Goal: Information Seeking & Learning: Check status

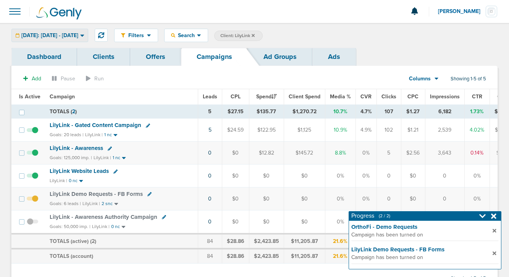
click at [78, 33] on span "[DATE]: [DATE] - [DATE]" at bounding box center [49, 35] width 57 height 5
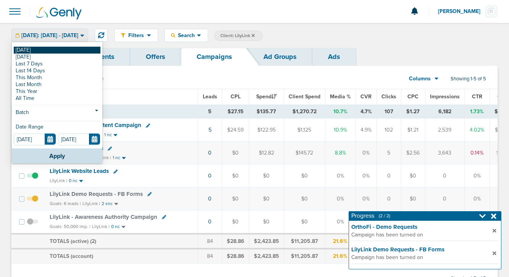
click at [83, 48] on link "[DATE]" at bounding box center [57, 50] width 87 height 7
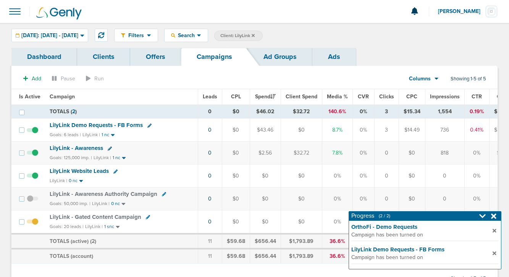
click at [105, 124] on span "LilyLink Demo Requests - FB Forms" at bounding box center [96, 125] width 93 height 7
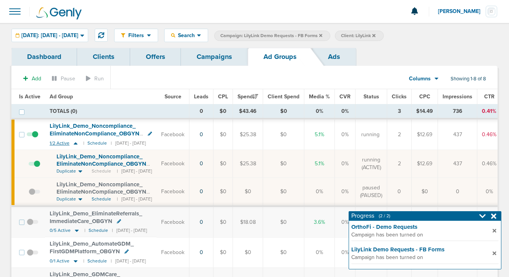
click at [74, 142] on icon at bounding box center [76, 143] width 8 height 6
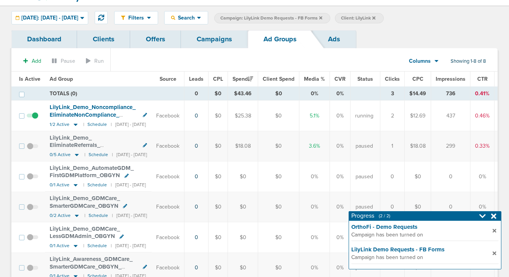
click at [35, 120] on span at bounding box center [32, 120] width 11 height 0
click at [32, 117] on input "checkbox" at bounding box center [32, 117] width 0 height 0
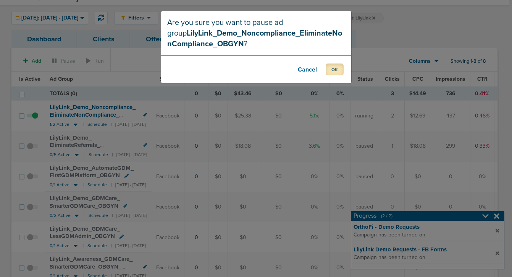
click at [331, 65] on button "OK" at bounding box center [335, 69] width 18 height 12
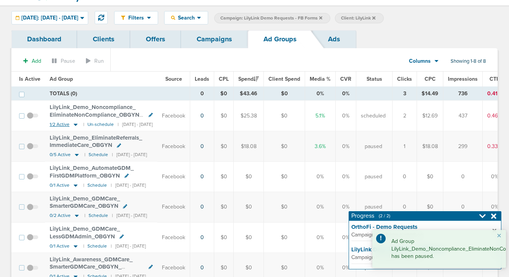
click at [74, 124] on icon at bounding box center [76, 124] width 4 height 2
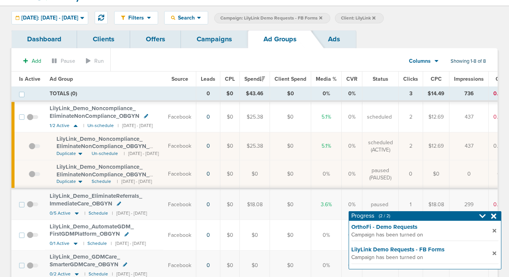
click at [198, 42] on link "Campaigns" at bounding box center [214, 39] width 67 height 18
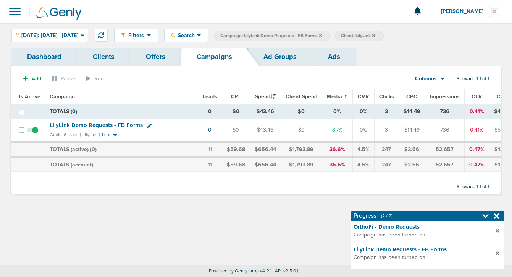
click at [147, 125] on icon at bounding box center [149, 125] width 4 height 4
select select
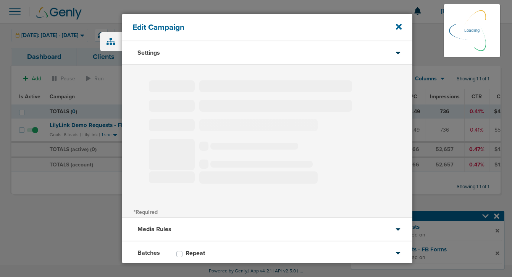
type input "LilyLink Demo Requests - FB Forms"
select select "Leads"
radio input "true"
select select "readOnly"
select select "1"
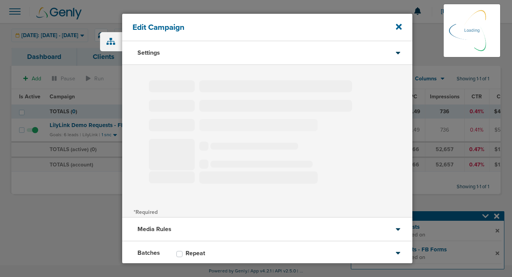
select select "2"
select select "3"
select select "4"
select select "6"
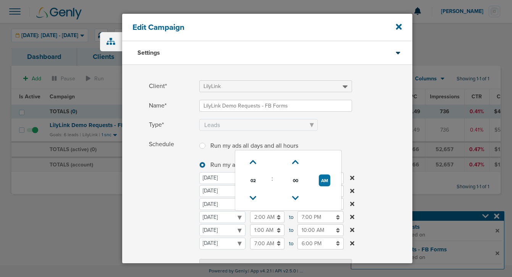
click at [264, 216] on input "2:00 AM" at bounding box center [267, 217] width 34 height 12
click at [251, 197] on icon at bounding box center [253, 198] width 7 height 5
click at [319, 182] on button "PM" at bounding box center [324, 180] width 11 height 12
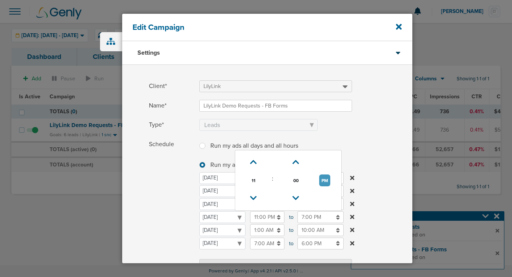
type input "11:00 AM"
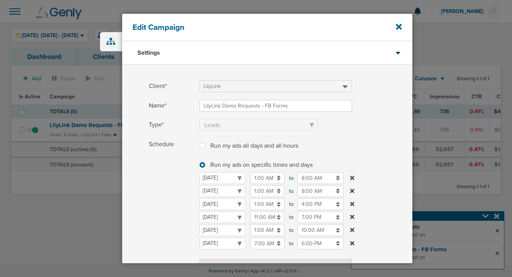
click at [161, 221] on span "Schedule" at bounding box center [172, 205] width 46 height 134
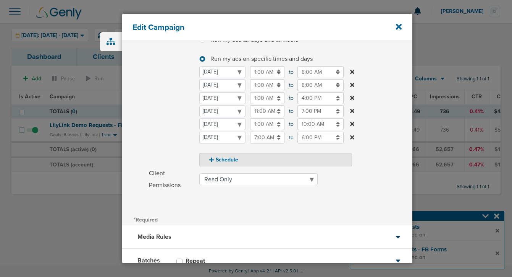
scroll to position [160, 0]
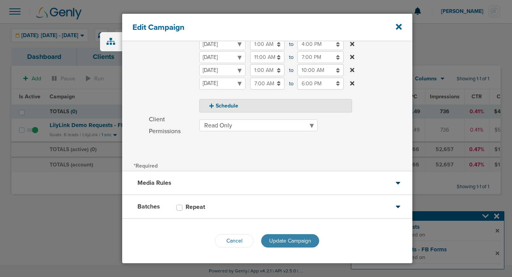
click at [271, 244] on button "Update Campaign" at bounding box center [290, 240] width 58 height 13
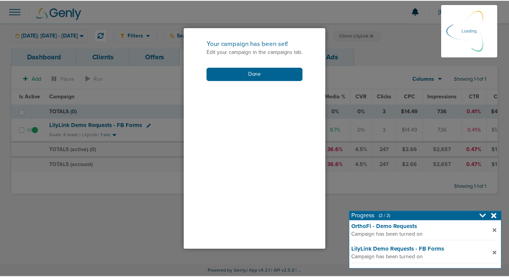
scroll to position [135, 0]
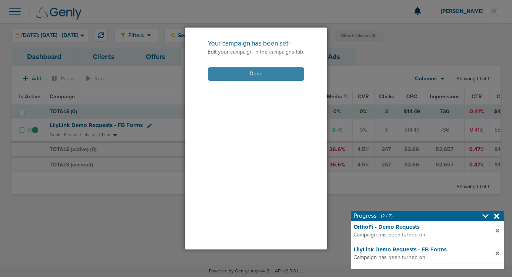
click at [229, 72] on button "Done" at bounding box center [256, 73] width 97 height 13
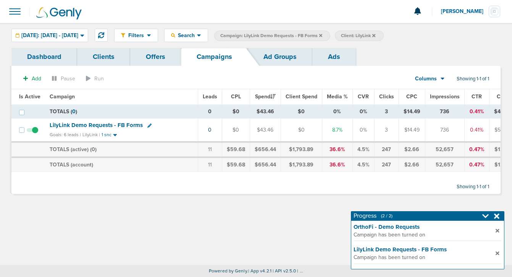
click at [323, 36] on icon at bounding box center [320, 35] width 3 height 5
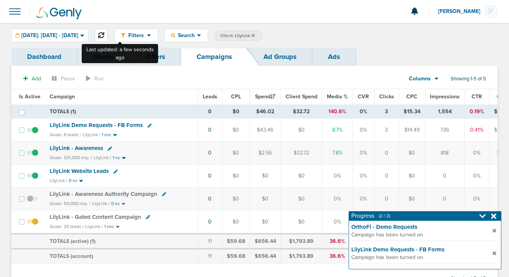
click at [104, 34] on icon at bounding box center [101, 35] width 6 height 6
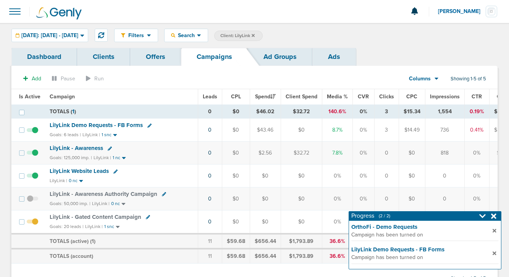
click at [110, 124] on span "LilyLink Demo Requests - FB Forms" at bounding box center [96, 125] width 93 height 7
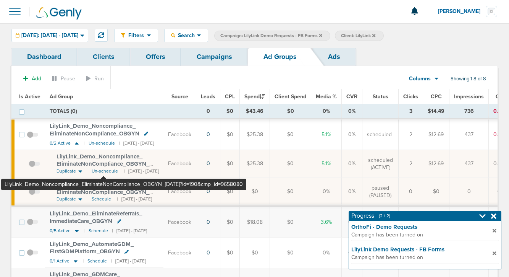
click at [104, 163] on span "LilyLink_ Demo_ Noncompliance_ EliminateNonCompliance_ OBGYN_ [DATE]?id=190&cmp…" at bounding box center [103, 164] width 93 height 22
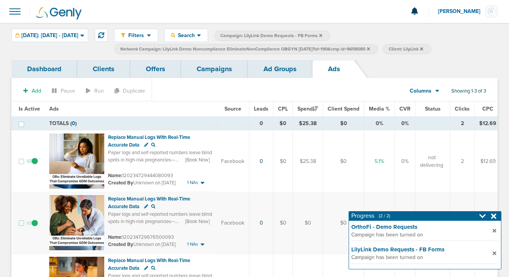
click at [223, 69] on link "Campaigns" at bounding box center [214, 69] width 67 height 18
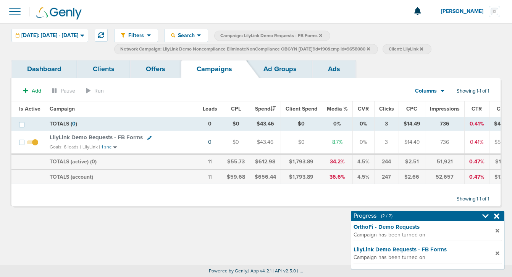
click at [274, 70] on link "Ad Groups" at bounding box center [280, 69] width 65 height 18
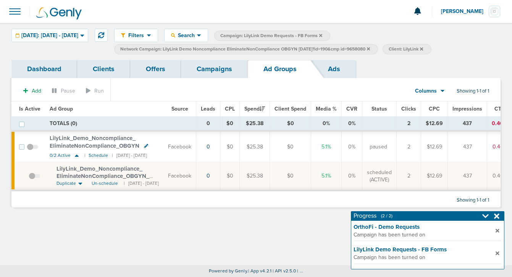
click at [370, 48] on icon at bounding box center [368, 48] width 3 height 3
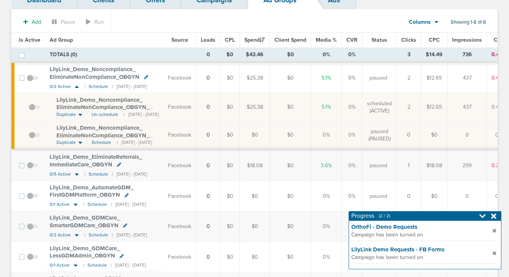
scroll to position [57, 0]
click at [76, 173] on icon at bounding box center [77, 174] width 4 height 2
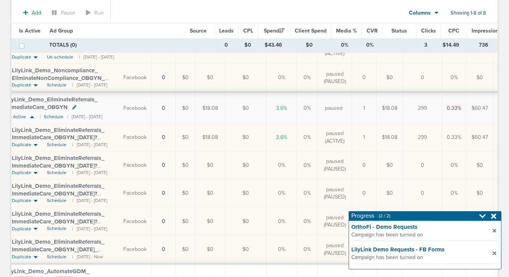
scroll to position [0, 0]
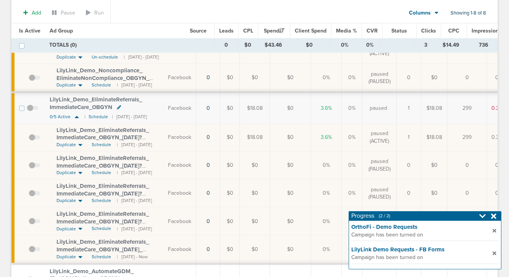
click at [96, 135] on span "LilyLink_ Demo_ EliminateReferrals_ ImmediateCare_ OBGYN_ [DATE]?id=190&cmp_ id…" at bounding box center [103, 137] width 92 height 22
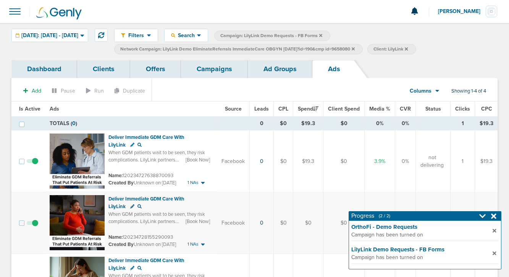
click at [240, 63] on link "Campaigns" at bounding box center [214, 69] width 67 height 18
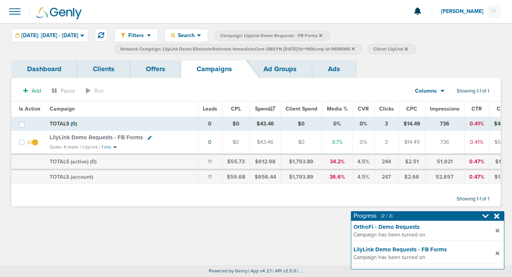
click at [113, 136] on span "LilyLink Demo Requests - FB Forms" at bounding box center [96, 137] width 93 height 7
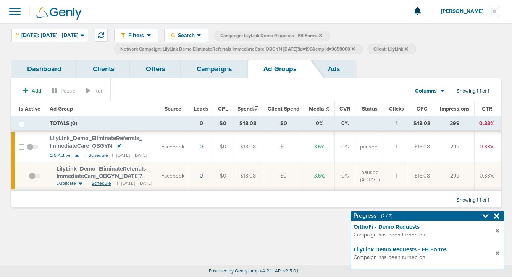
click at [99, 184] on span "Schedule" at bounding box center [101, 183] width 19 height 6
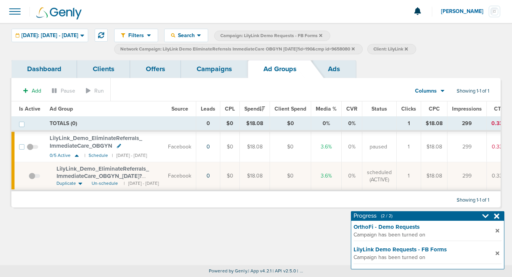
click at [355, 48] on icon at bounding box center [353, 48] width 3 height 3
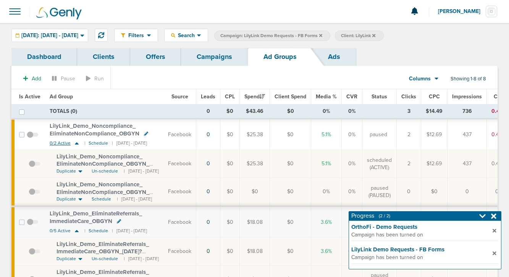
click at [76, 143] on icon at bounding box center [77, 143] width 4 height 2
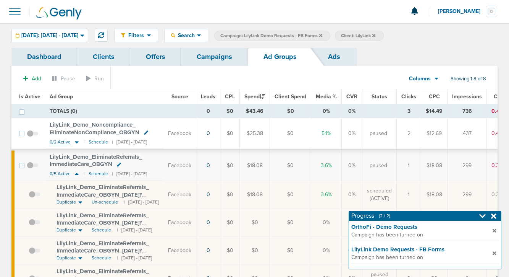
click at [76, 143] on icon at bounding box center [77, 142] width 4 height 2
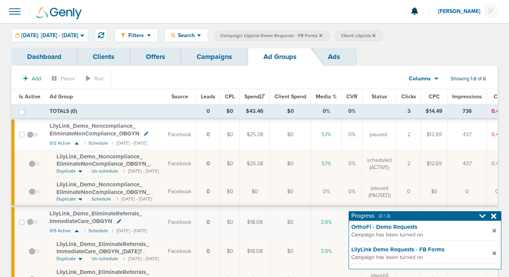
click at [213, 57] on link "Campaigns" at bounding box center [214, 57] width 67 height 18
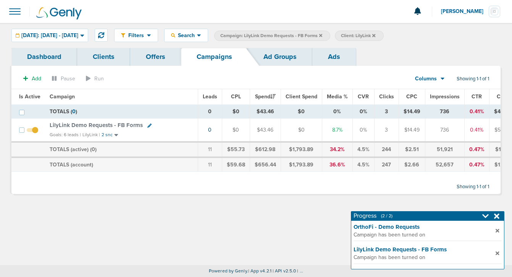
click at [323, 34] on span "Campaign: LilyLink Demo Requests - FB Forms" at bounding box center [271, 35] width 102 height 6
click at [323, 36] on icon at bounding box center [320, 35] width 3 height 3
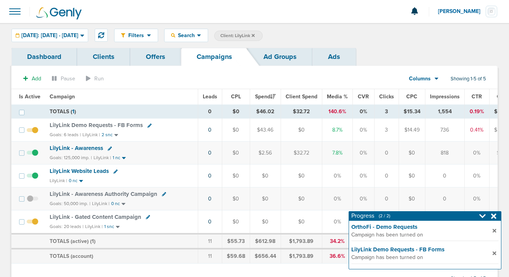
click at [255, 34] on span "Client: LilyLink" at bounding box center [237, 35] width 34 height 6
click at [344, 34] on icon at bounding box center [342, 36] width 3 height 5
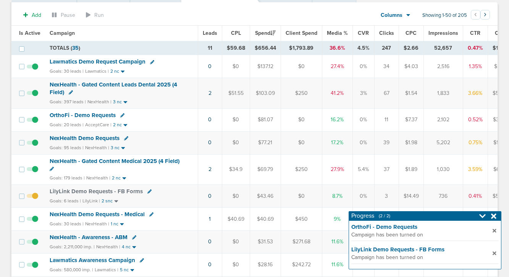
scroll to position [73, 0]
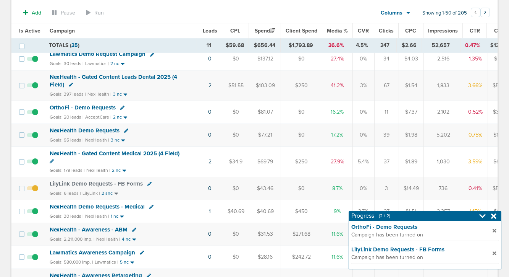
click at [95, 109] on span "OrthoFi - Demo Requests" at bounding box center [83, 107] width 66 height 7
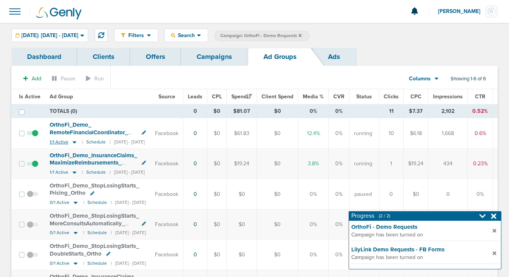
click at [73, 141] on icon at bounding box center [75, 142] width 4 height 2
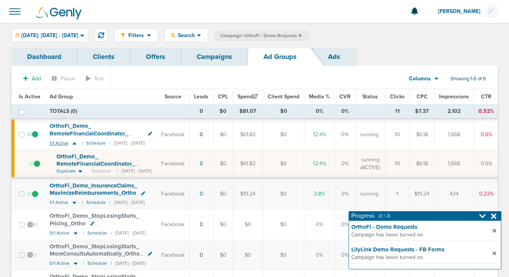
click at [73, 141] on icon at bounding box center [75, 143] width 8 height 6
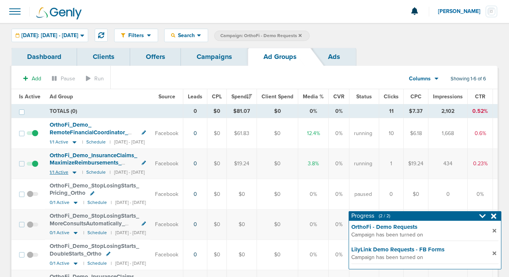
click at [73, 172] on icon at bounding box center [75, 172] width 4 height 2
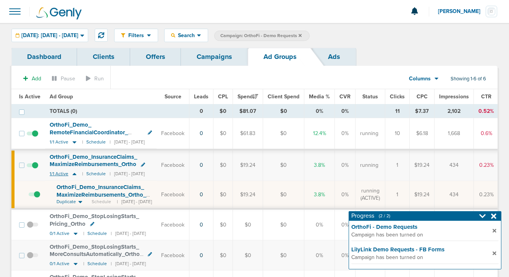
click at [73, 172] on icon at bounding box center [75, 173] width 8 height 6
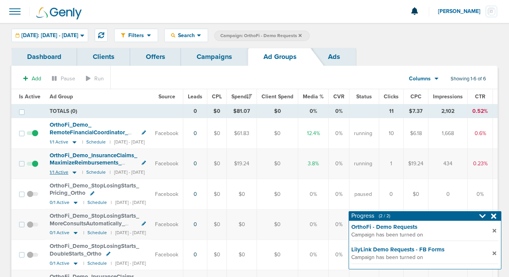
click at [73, 172] on icon at bounding box center [75, 172] width 4 height 2
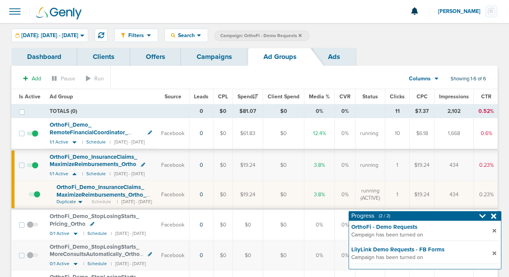
click at [78, 193] on span "OrthoFi_ Demo_ InsuranceClaims_ MaximizeReimbursements_ Ortho_ [DATE]?id=174&cm…" at bounding box center [102, 194] width 90 height 22
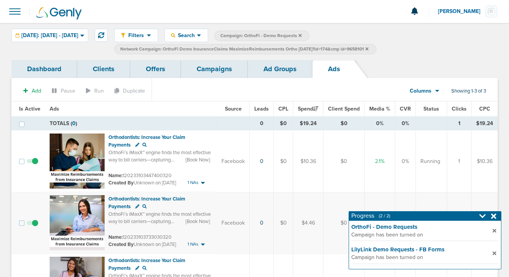
click at [276, 71] on link "Ad Groups" at bounding box center [280, 69] width 65 height 18
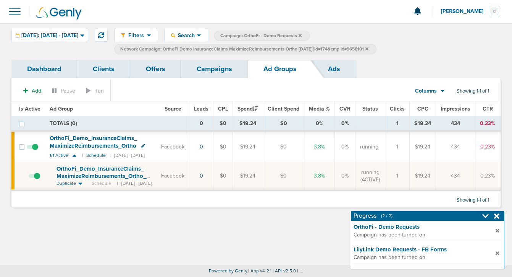
click at [369, 49] on icon at bounding box center [367, 48] width 3 height 3
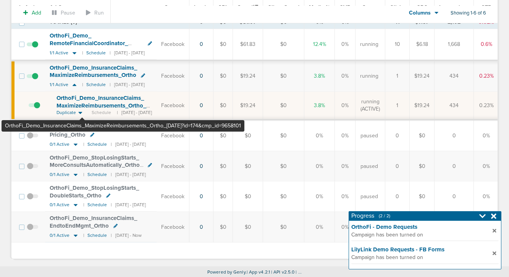
scroll to position [95, 0]
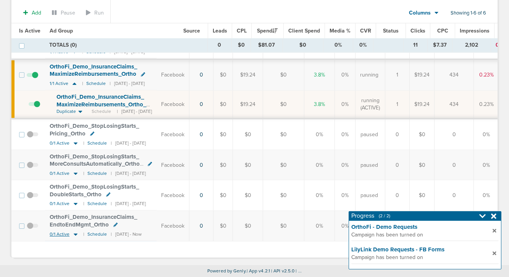
click at [76, 232] on icon at bounding box center [76, 234] width 8 height 6
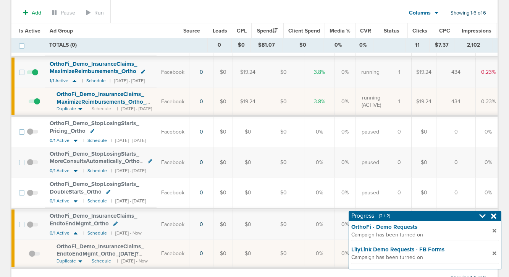
click at [99, 260] on span "Schedule" at bounding box center [101, 261] width 19 height 6
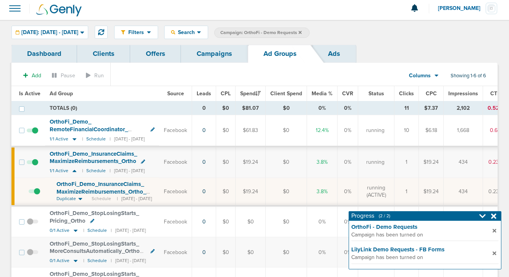
scroll to position [0, 0]
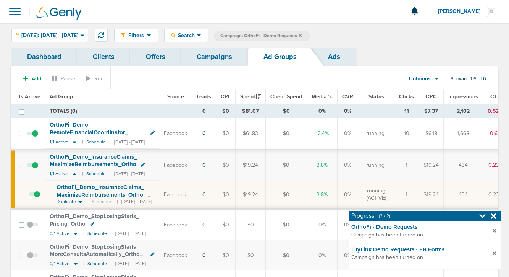
click at [73, 143] on icon at bounding box center [75, 142] width 8 height 6
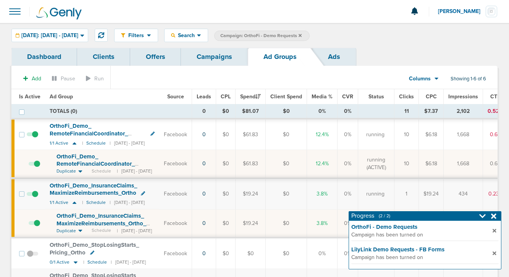
click at [81, 159] on div "OrthoFi_ Demo_ RemoteFinancialCoordinator_ Admin_ Ortho_ [DATE]?id=174&cmp_ id=…" at bounding box center [106, 160] width 98 height 15
click at [82, 162] on span "OrthoFi_ Demo_ RemoteFinancialCoordinator_ Admin_ Ortho_ [DATE]?id=174&cmp_ id=…" at bounding box center [103, 167] width 93 height 29
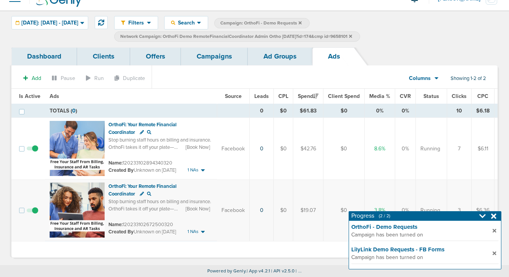
click at [265, 51] on link "Ad Groups" at bounding box center [280, 56] width 65 height 18
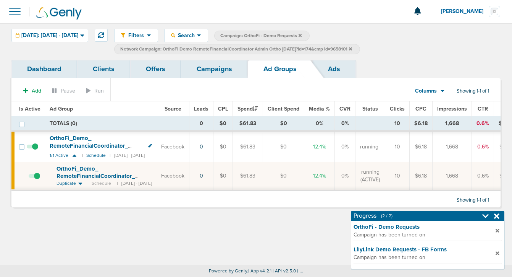
click at [36, 180] on span at bounding box center [34, 180] width 11 height 0
click at [29, 177] on input "checkbox" at bounding box center [29, 177] width 0 height 0
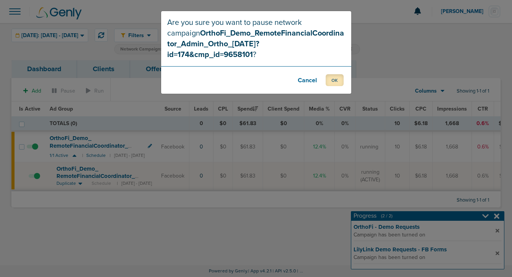
click at [334, 74] on button "OK" at bounding box center [335, 80] width 18 height 12
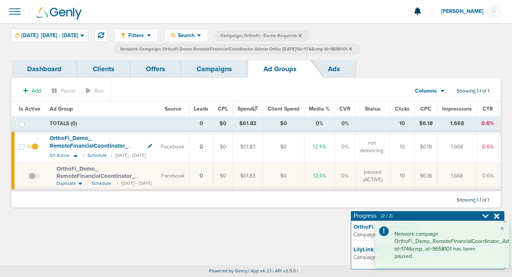
click at [221, 68] on link "Campaigns" at bounding box center [214, 69] width 67 height 18
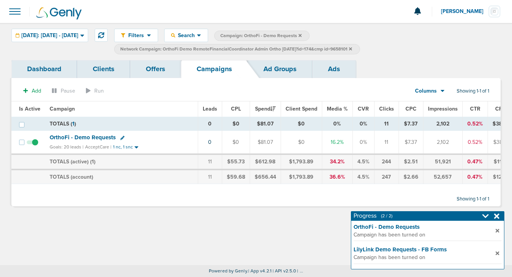
click at [84, 136] on span "OrthoFi - Demo Requests" at bounding box center [83, 137] width 66 height 7
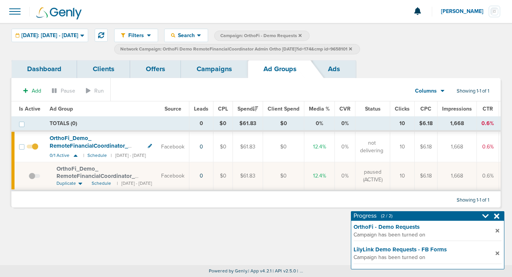
click at [352, 47] on icon at bounding box center [350, 48] width 3 height 3
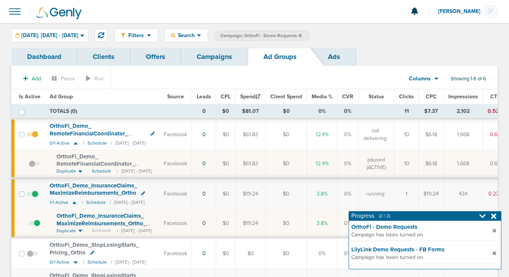
click at [199, 57] on link "Campaigns" at bounding box center [214, 57] width 67 height 18
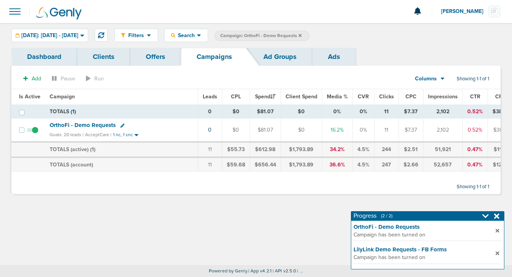
click at [302, 34] on icon at bounding box center [300, 35] width 3 height 5
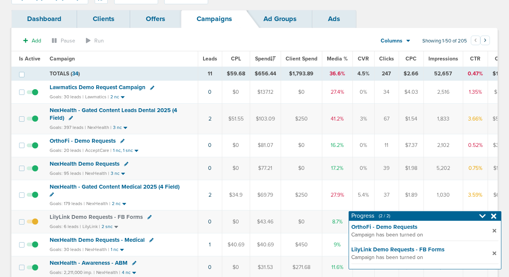
scroll to position [39, 0]
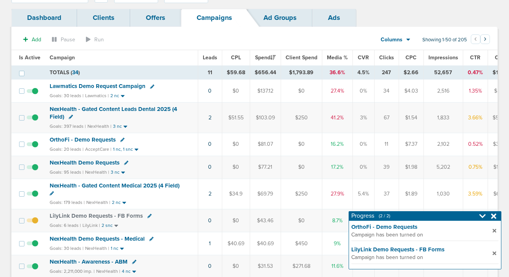
click at [93, 138] on span "OrthoFi - Demo Requests" at bounding box center [83, 139] width 66 height 7
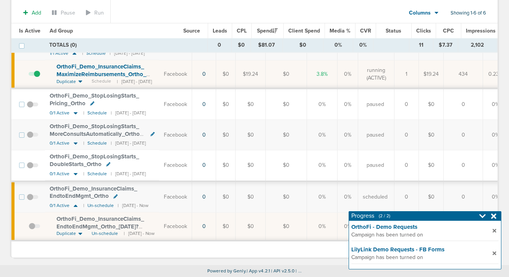
scroll to position [154, 0]
click at [29, 201] on span at bounding box center [32, 201] width 11 height 0
click at [32, 198] on input "checkbox" at bounding box center [32, 198] width 0 height 0
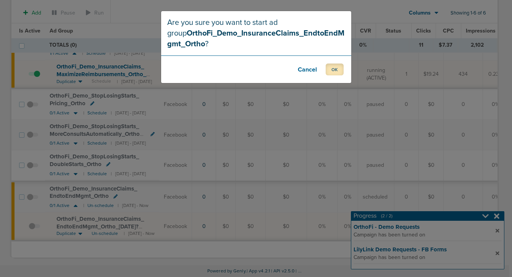
click at [329, 73] on button "OK" at bounding box center [335, 69] width 18 height 12
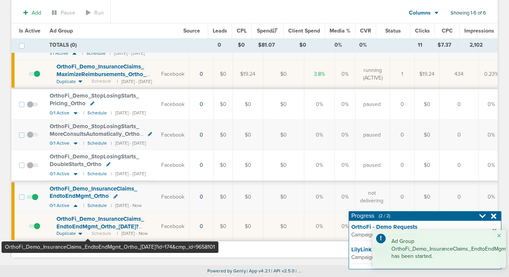
click at [88, 220] on span "OrthoFi_ Demo_ InsuranceClaims_ EndtoEndMgmt_ Ortho_ [DATE]?id=174&cmp_ id=9658…" at bounding box center [101, 226] width 88 height 22
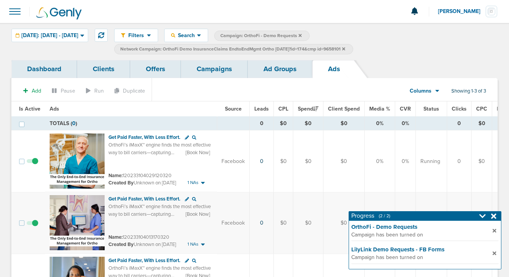
click at [209, 69] on link "Campaigns" at bounding box center [214, 69] width 67 height 18
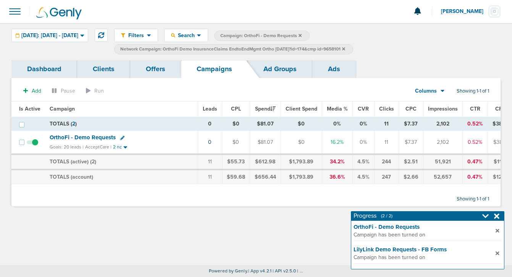
click at [345, 48] on icon at bounding box center [343, 48] width 3 height 3
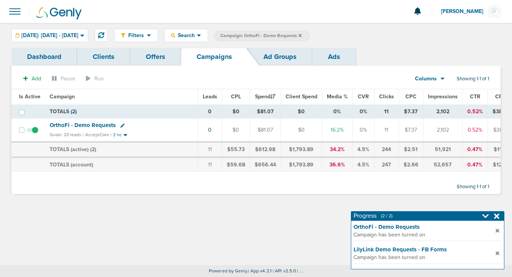
click at [302, 34] on span "Campaign: OrthoFi - Demo Requests" at bounding box center [260, 35] width 81 height 6
click at [302, 34] on icon at bounding box center [300, 35] width 3 height 5
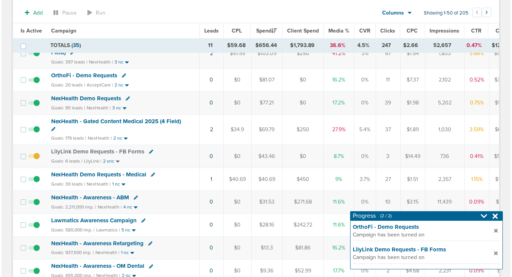
scroll to position [108, 0]
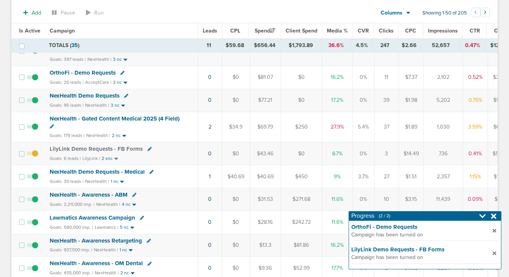
click at [210, 177] on td "1" at bounding box center [210, 176] width 24 height 23
click at [209, 177] on link "1" at bounding box center [210, 176] width 2 height 6
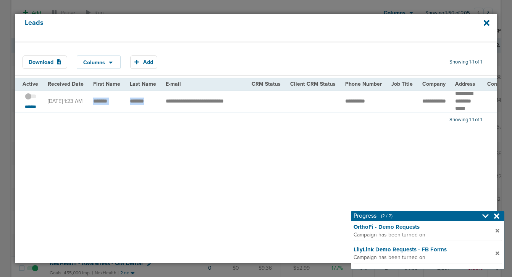
drag, startPoint x: 92, startPoint y: 102, endPoint x: 147, endPoint y: 101, distance: 55.4
click at [31, 100] on span at bounding box center [30, 100] width 11 height 0
click at [31, 97] on input "checkbox" at bounding box center [31, 97] width 0 height 0
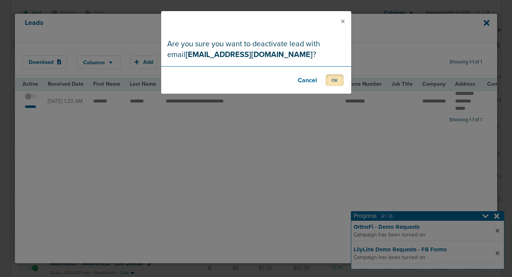
click at [327, 75] on button "OK" at bounding box center [335, 80] width 18 height 12
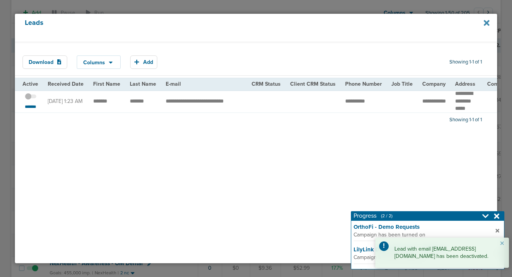
click at [486, 22] on icon at bounding box center [487, 23] width 6 height 6
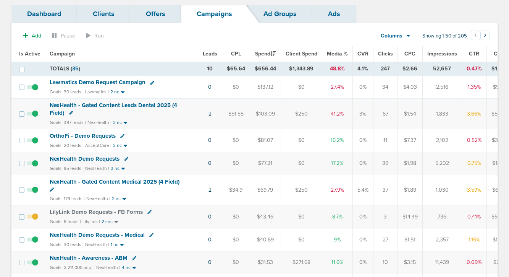
scroll to position [42, 0]
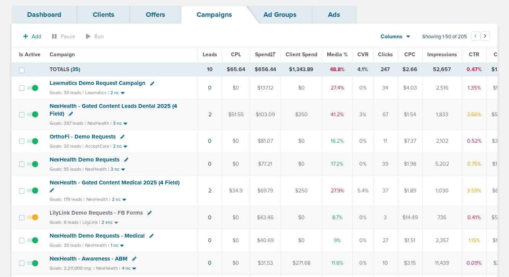
click at [78, 160] on span "NexHealth Demo Requests" at bounding box center [85, 159] width 70 height 7
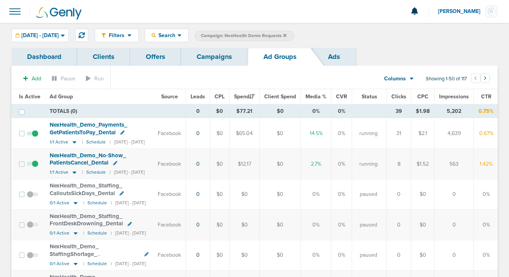
click at [210, 50] on link "Campaigns" at bounding box center [214, 57] width 67 height 18
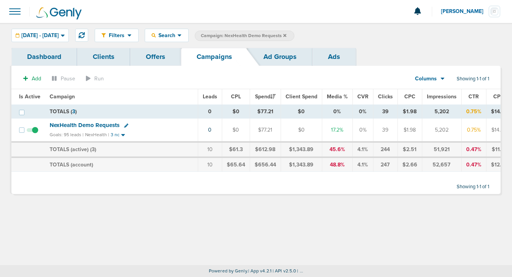
click at [287, 35] on icon at bounding box center [285, 35] width 3 height 3
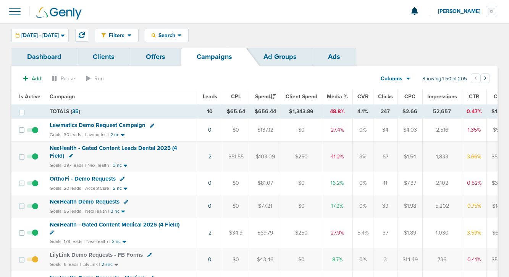
click at [146, 148] on span "NexHealth - Gated Content Leads Dental 2025 (4 Field)" at bounding box center [114, 151] width 128 height 15
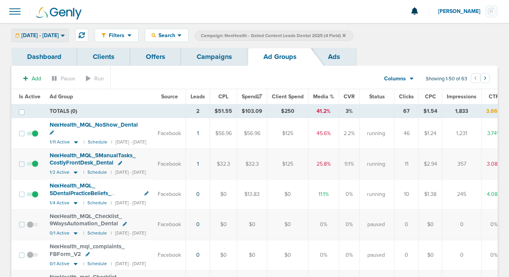
click at [59, 36] on span "09.18.2025 - 09.18.2025" at bounding box center [39, 35] width 37 height 5
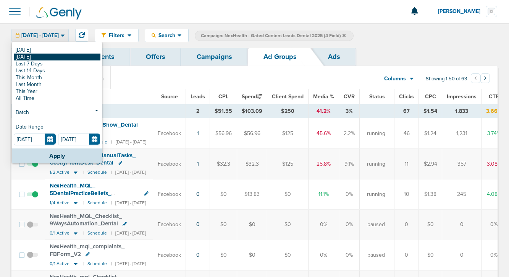
click at [63, 54] on link "[DATE]" at bounding box center [57, 56] width 87 height 7
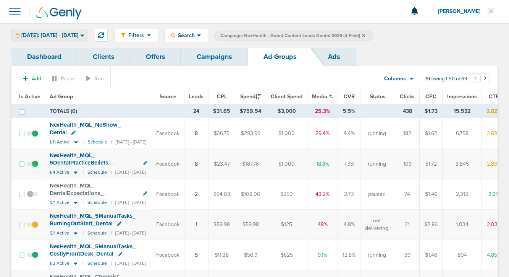
click at [63, 36] on span "Yesterday: 09.17.2025 - 09.17.2025" at bounding box center [49, 35] width 57 height 5
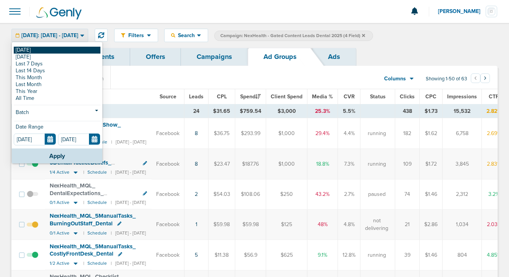
click at [61, 51] on link "[DATE]" at bounding box center [57, 50] width 87 height 7
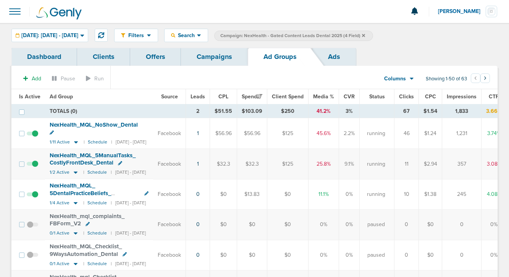
click at [231, 56] on link "Campaigns" at bounding box center [214, 57] width 67 height 18
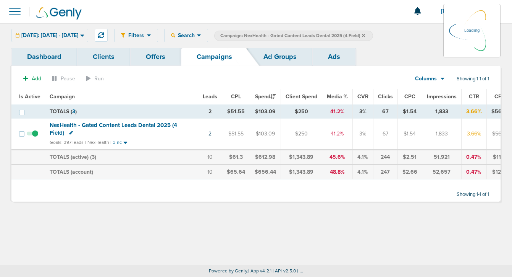
click at [373, 35] on label "Campaign: NexHealth - Gated Content Leads Dental 2025 (4 Field)" at bounding box center [293, 36] width 159 height 10
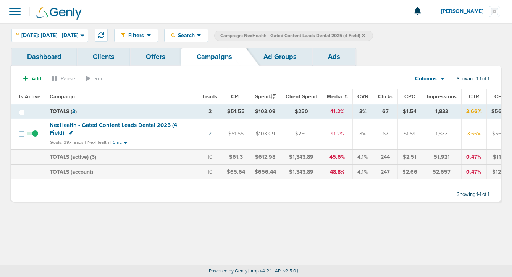
click at [365, 35] on icon at bounding box center [363, 35] width 3 height 3
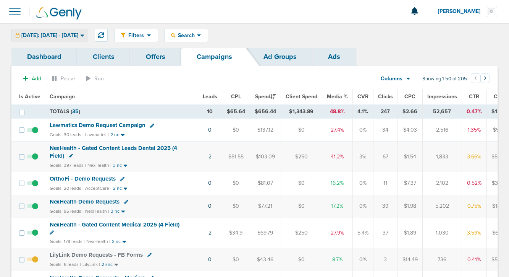
click at [78, 33] on span "[DATE]: [DATE] - [DATE]" at bounding box center [49, 35] width 57 height 5
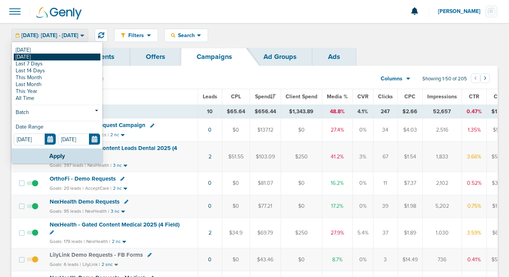
click at [75, 58] on link "[DATE]" at bounding box center [57, 56] width 87 height 7
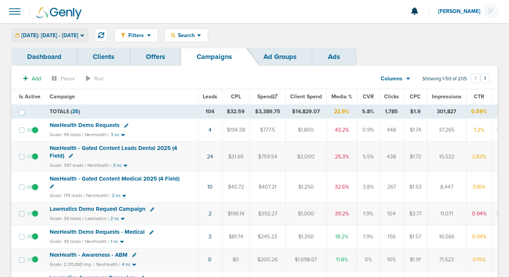
click at [67, 35] on span "Yesterday: 09.17.2025 - 09.17.2025" at bounding box center [49, 35] width 57 height 5
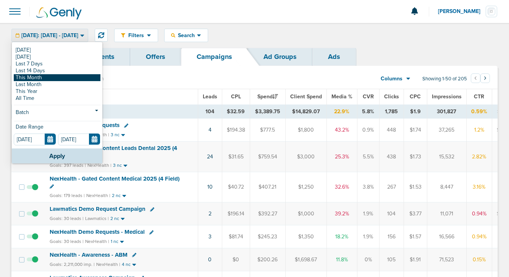
click at [66, 77] on link "This Month" at bounding box center [57, 77] width 87 height 7
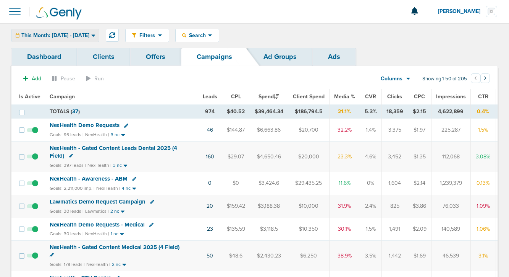
click at [85, 36] on span "This Month: 09.01.2025 - 09.30.2025" at bounding box center [55, 35] width 68 height 5
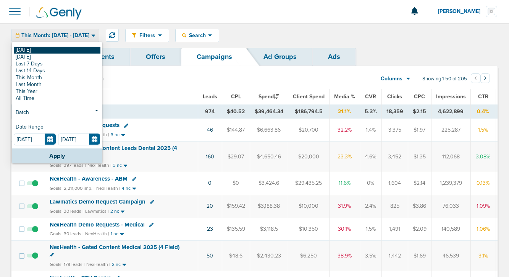
click at [85, 51] on link "[DATE]" at bounding box center [57, 50] width 87 height 7
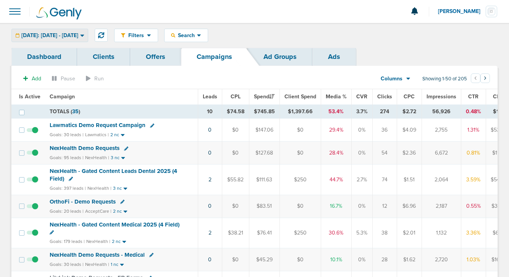
click at [81, 39] on div "[DATE]: [DATE] - [DATE]" at bounding box center [50, 35] width 76 height 13
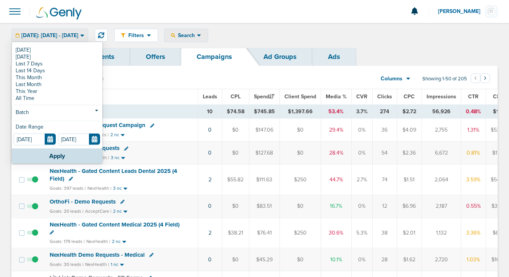
click at [197, 35] on span "Search" at bounding box center [186, 35] width 22 height 6
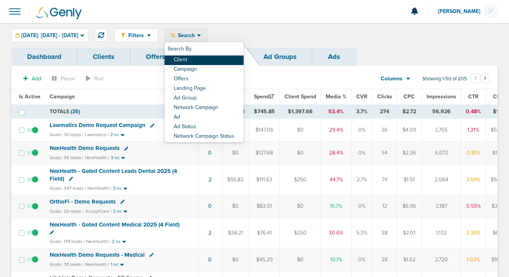
click at [207, 56] on link "Client" at bounding box center [204, 60] width 79 height 10
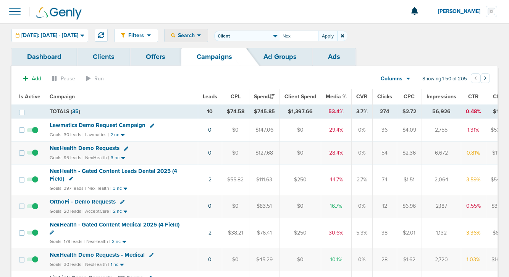
type input "Nex"
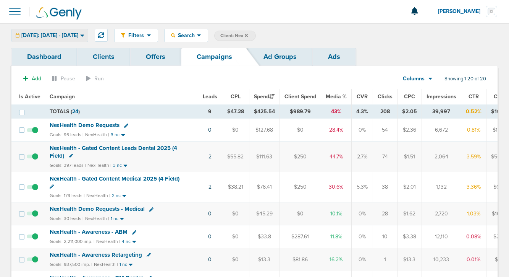
click at [41, 38] on span "[DATE]: [DATE] - [DATE]" at bounding box center [49, 35] width 57 height 5
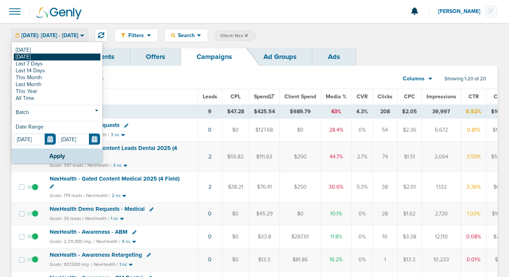
click at [44, 57] on link "[DATE]" at bounding box center [57, 56] width 87 height 7
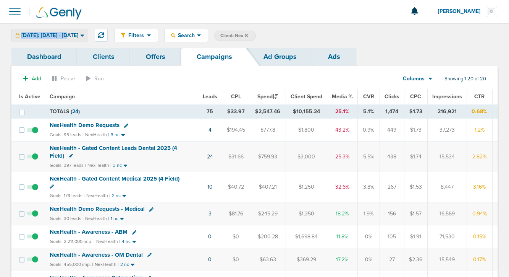
click at [66, 33] on span "Yesterday: 09.17.2025 - 09.17.2025" at bounding box center [49, 35] width 57 height 5
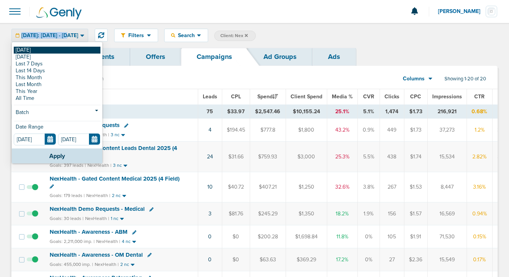
click at [64, 50] on link "[DATE]" at bounding box center [57, 50] width 87 height 7
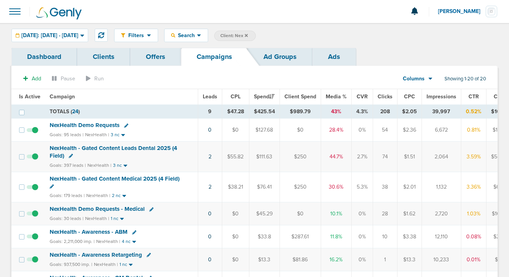
click at [248, 35] on icon at bounding box center [246, 35] width 3 height 3
